Goal: Task Accomplishment & Management: Manage account settings

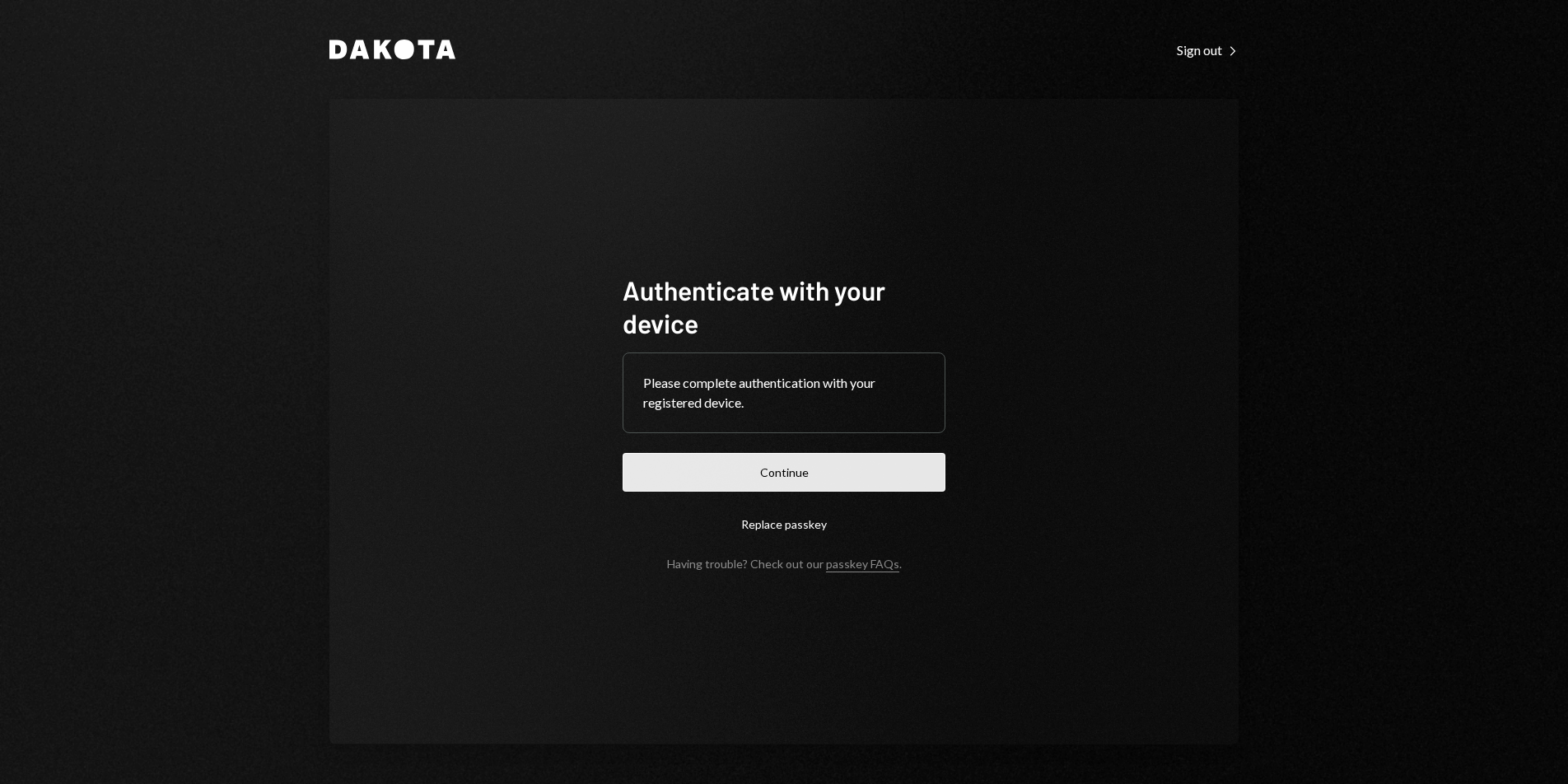
click at [900, 453] on button "Continue" at bounding box center [784, 472] width 323 height 39
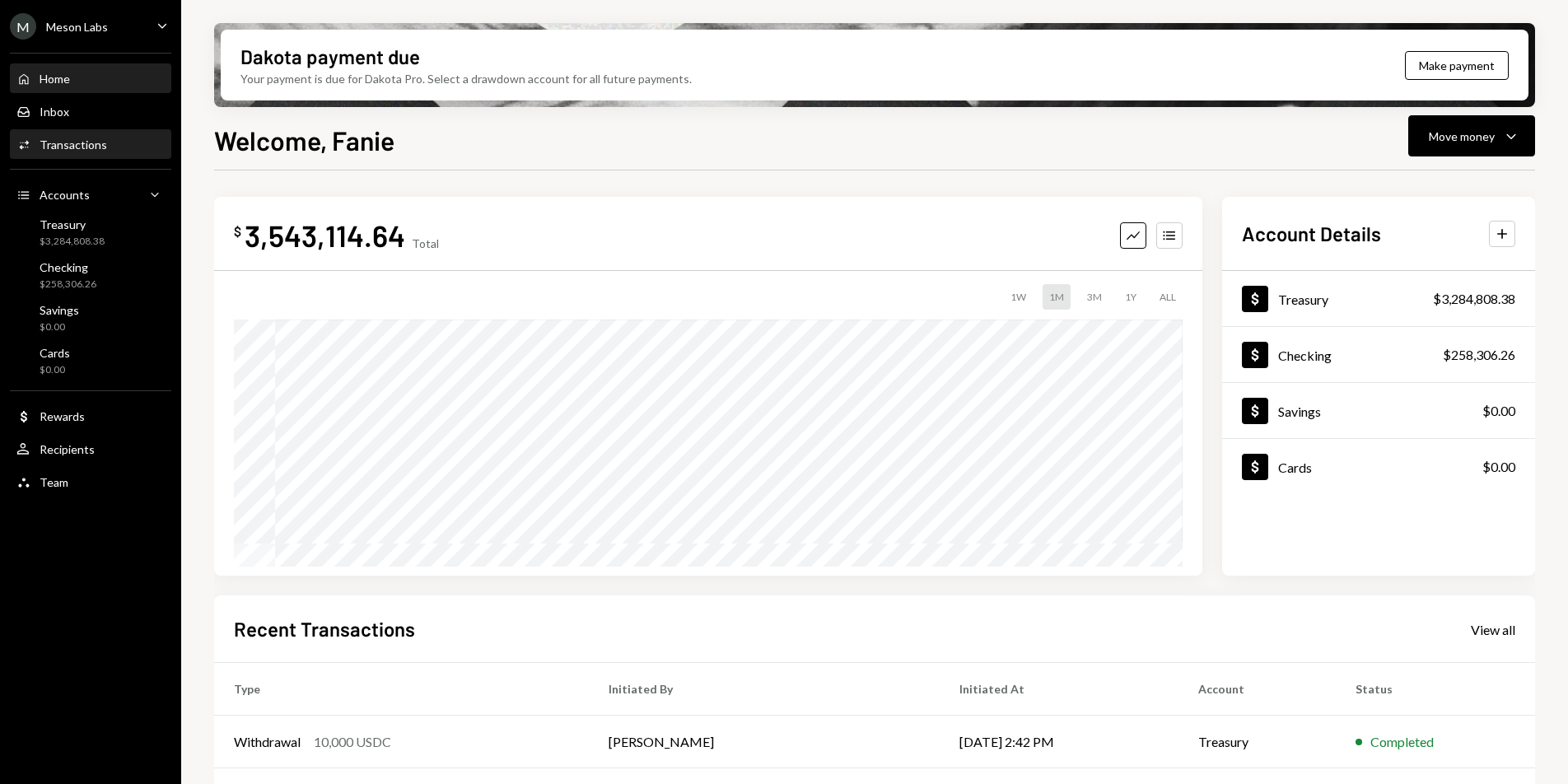
click at [104, 139] on div "Activities Transactions" at bounding box center [90, 144] width 149 height 15
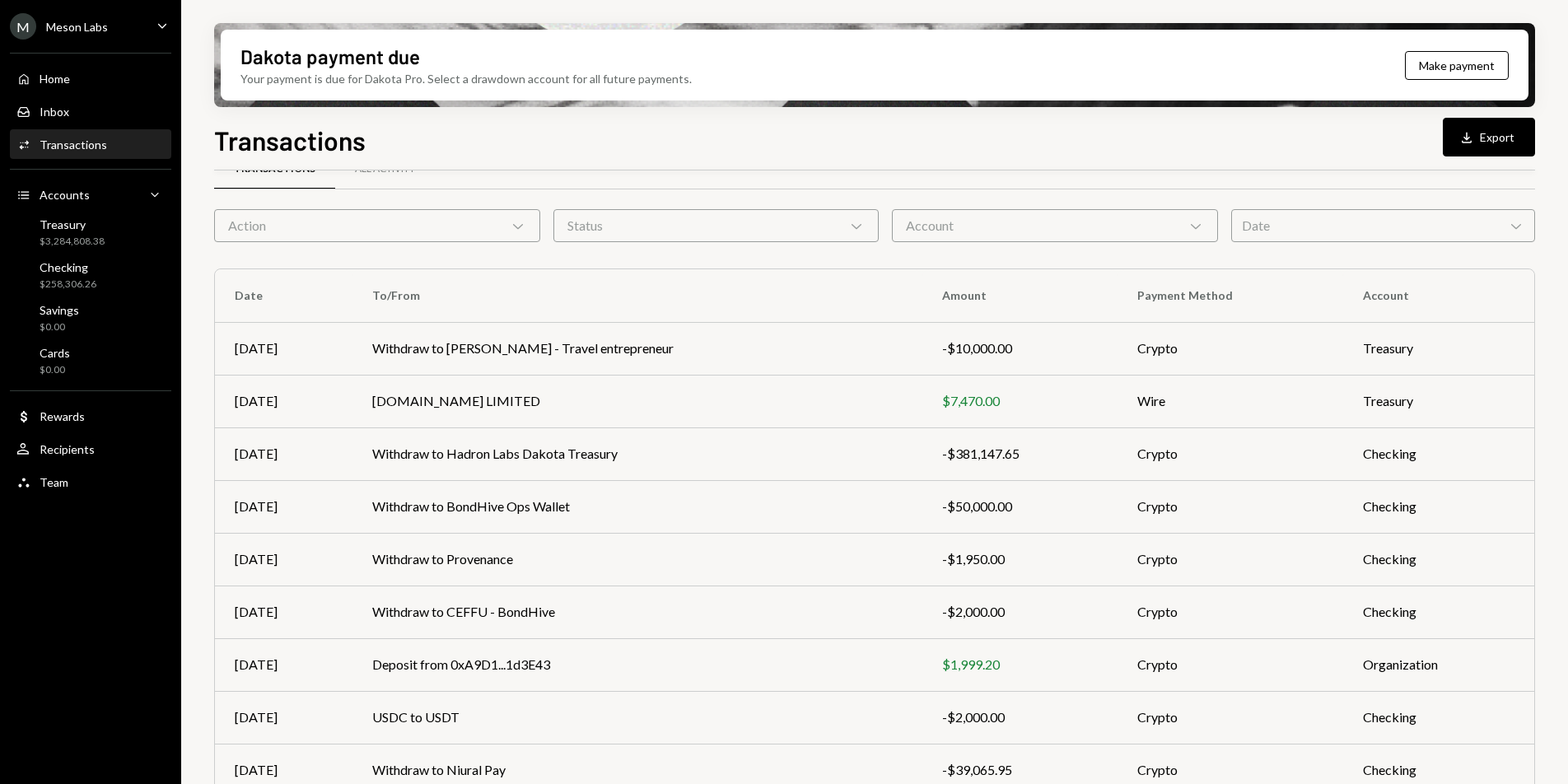
scroll to position [42, 0]
click at [129, 37] on div "M Meson Labs Caret Down" at bounding box center [90, 26] width 181 height 27
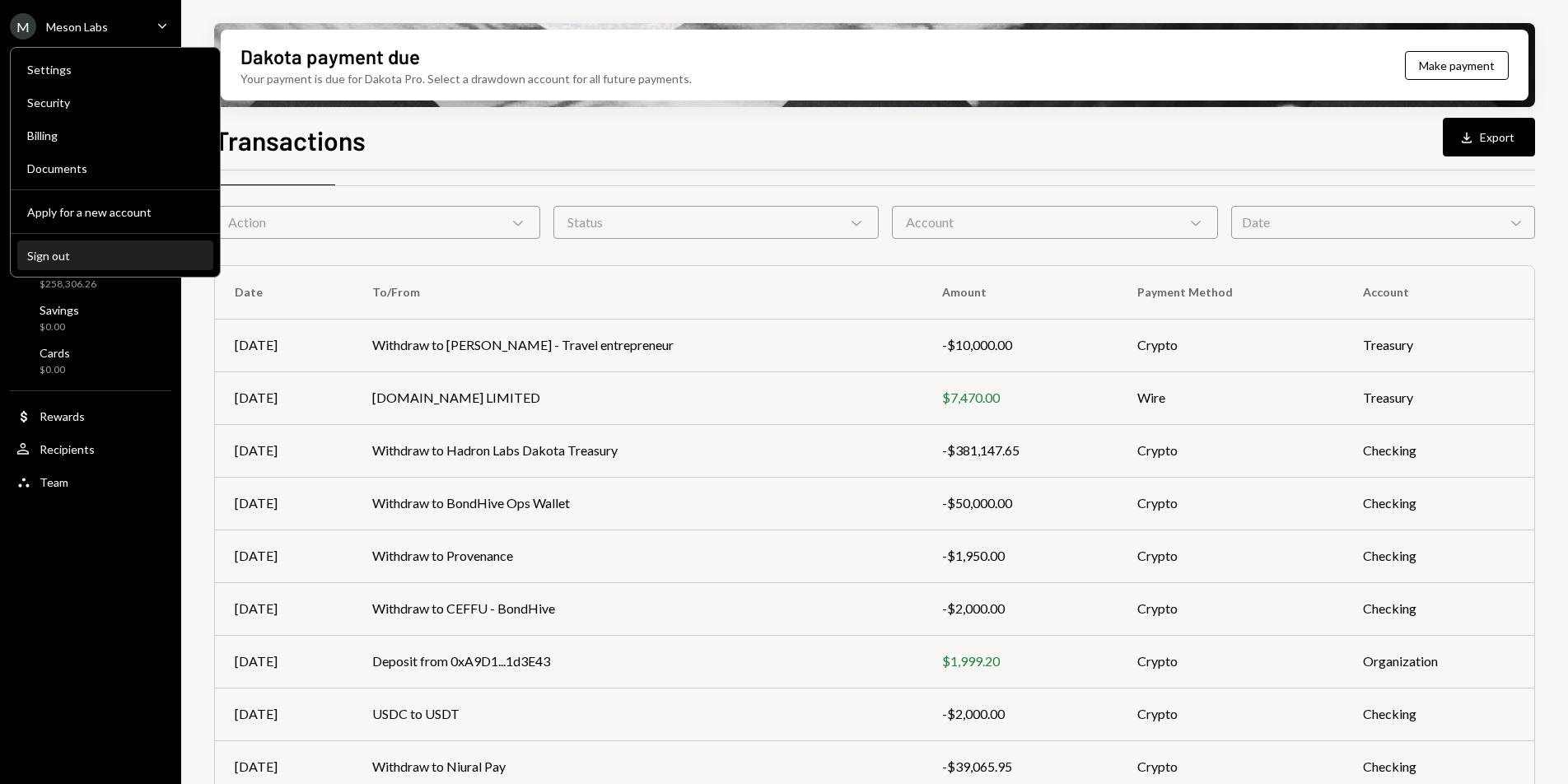
click at [100, 252] on div "Sign out" at bounding box center [115, 256] width 176 height 14
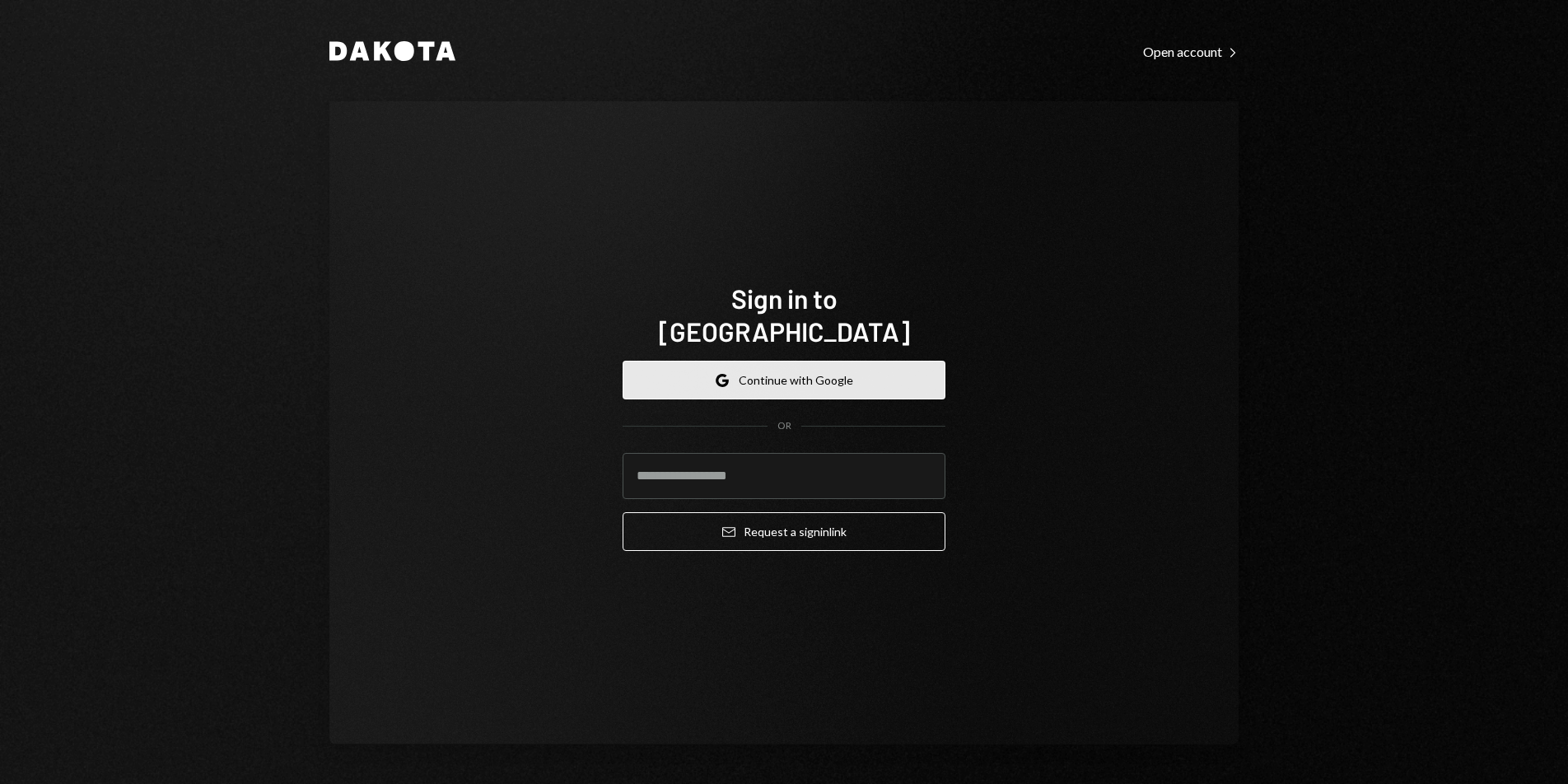
click at [702, 366] on button "Google Continue with Google" at bounding box center [784, 380] width 323 height 39
